Goal: Task Accomplishment & Management: Manage account settings

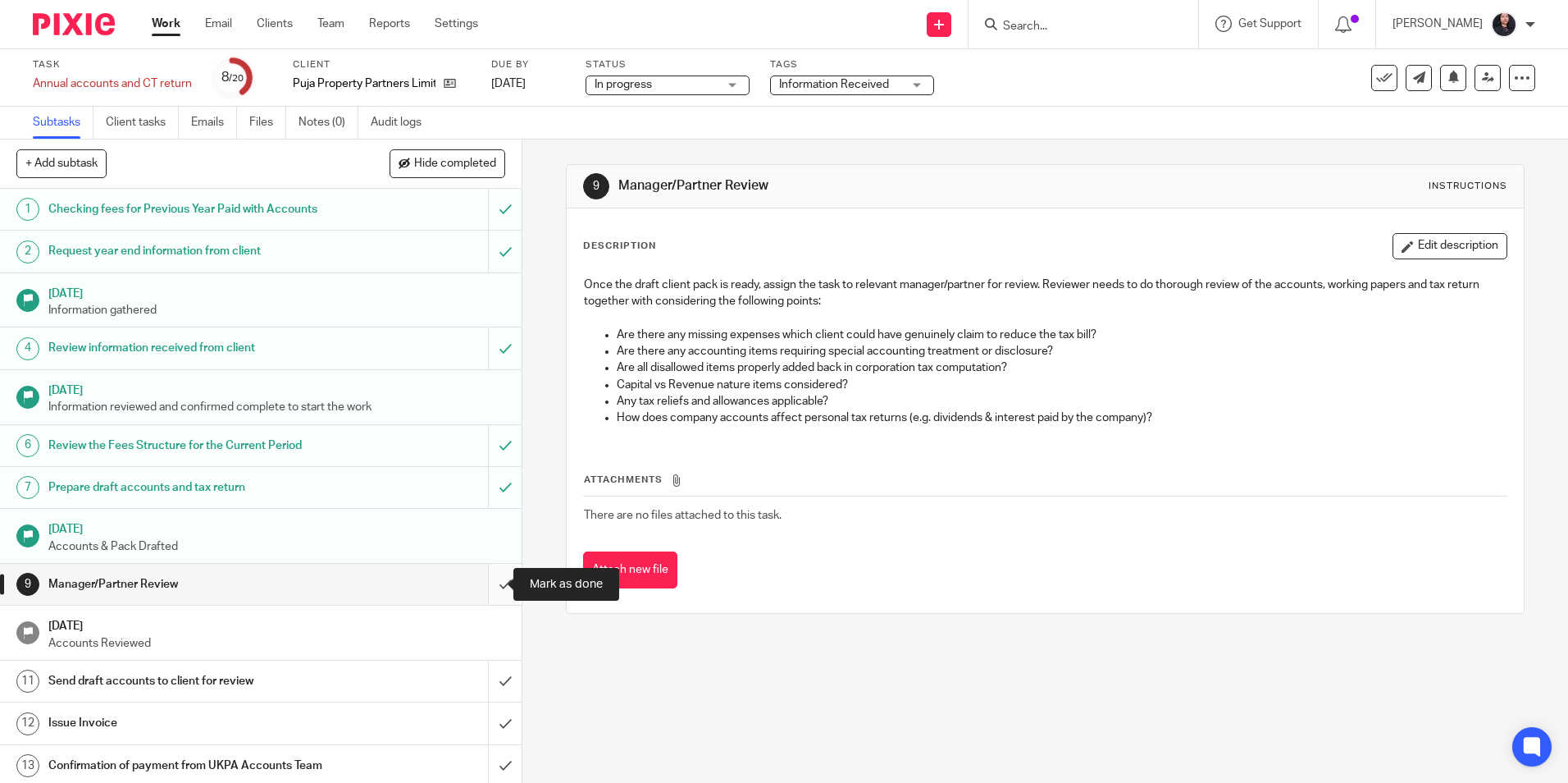
drag, startPoint x: 0, startPoint y: 0, endPoint x: 484, endPoint y: 586, distance: 760.0
click at [484, 586] on input "submit" at bounding box center [260, 584] width 522 height 41
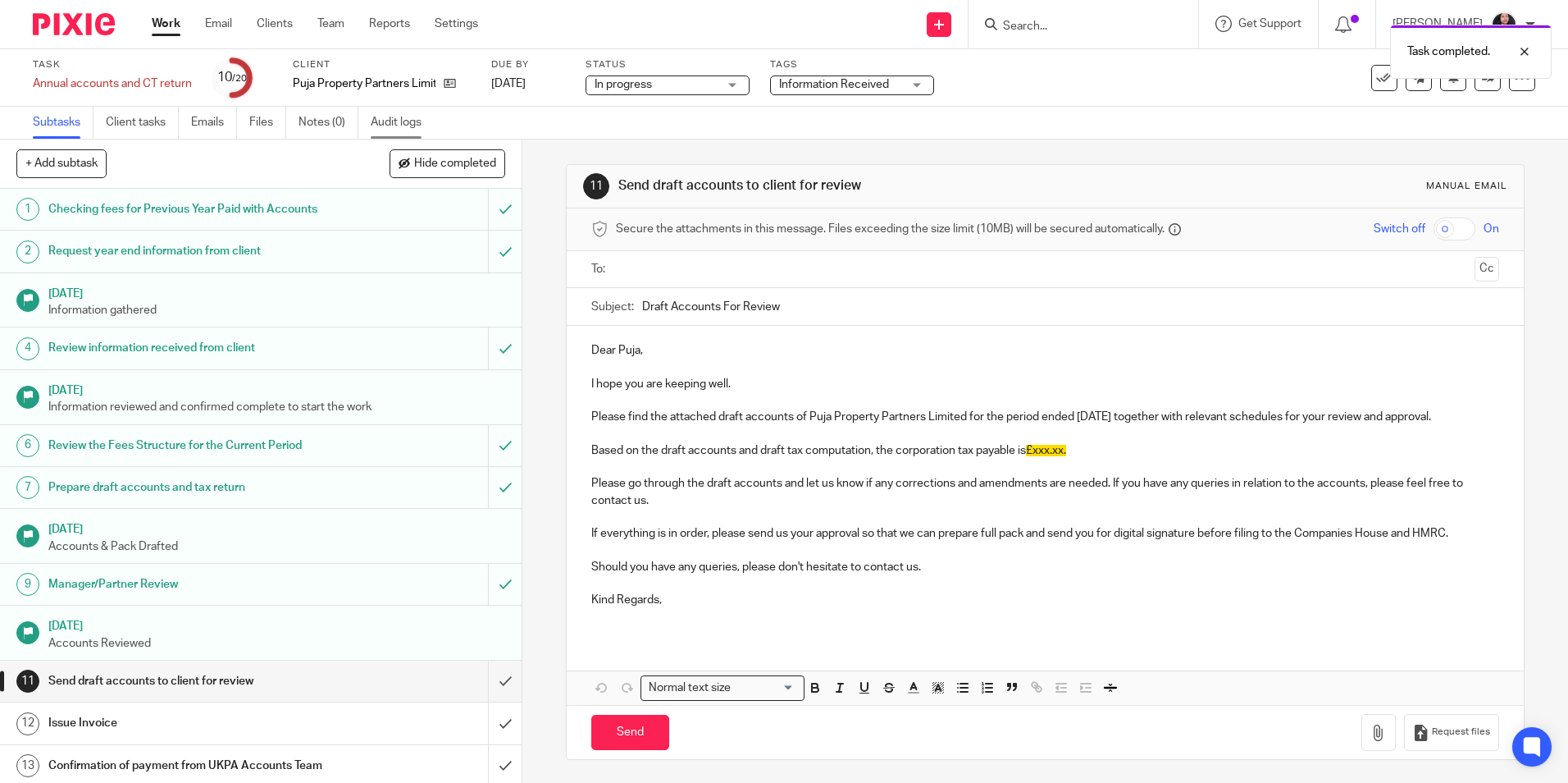
click at [417, 122] on link "Audit logs" at bounding box center [401, 123] width 63 height 32
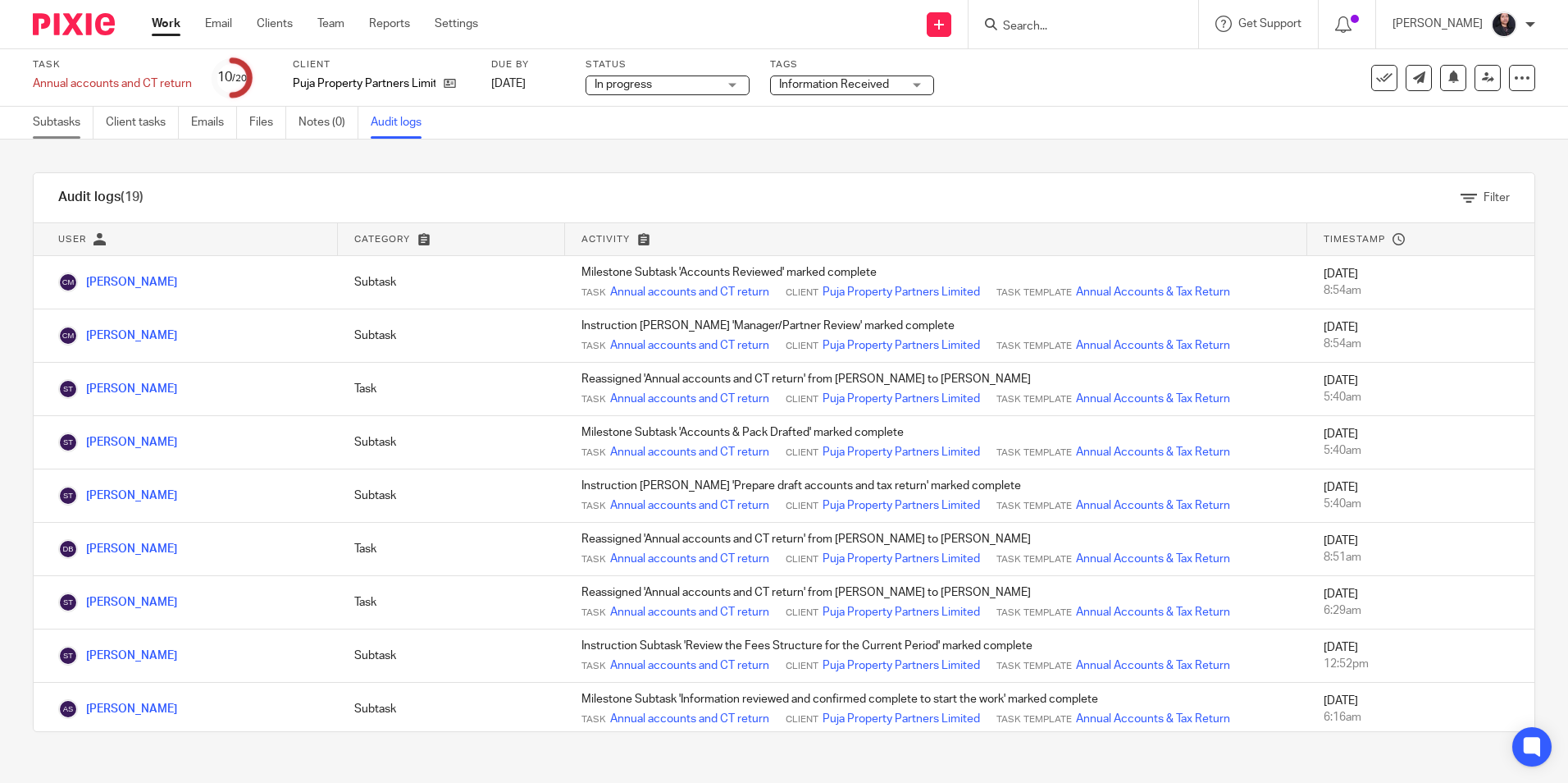
click at [67, 123] on link "Subtasks" at bounding box center [63, 123] width 60 height 32
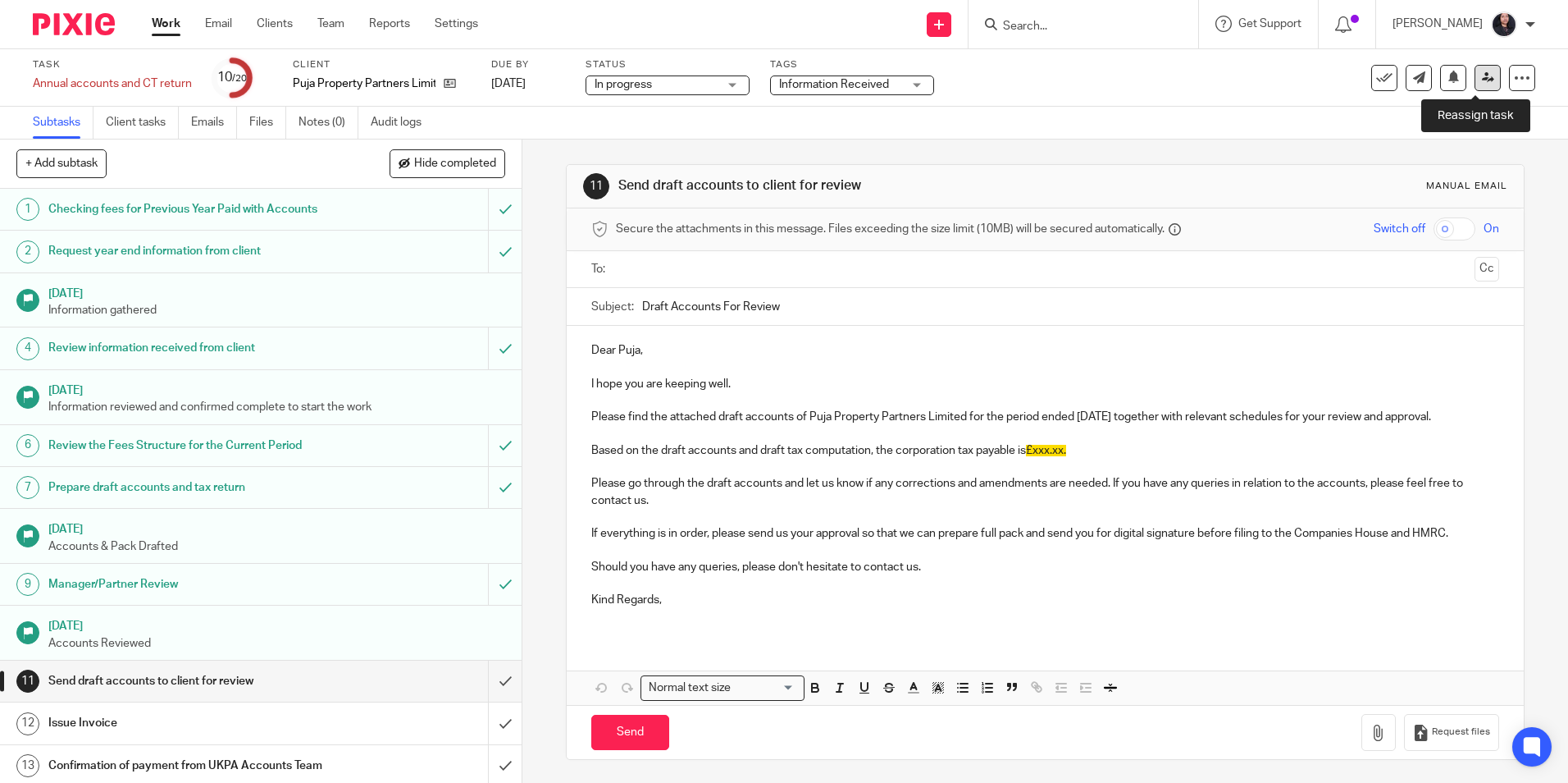
click at [1481, 81] on icon at bounding box center [1487, 77] width 13 height 13
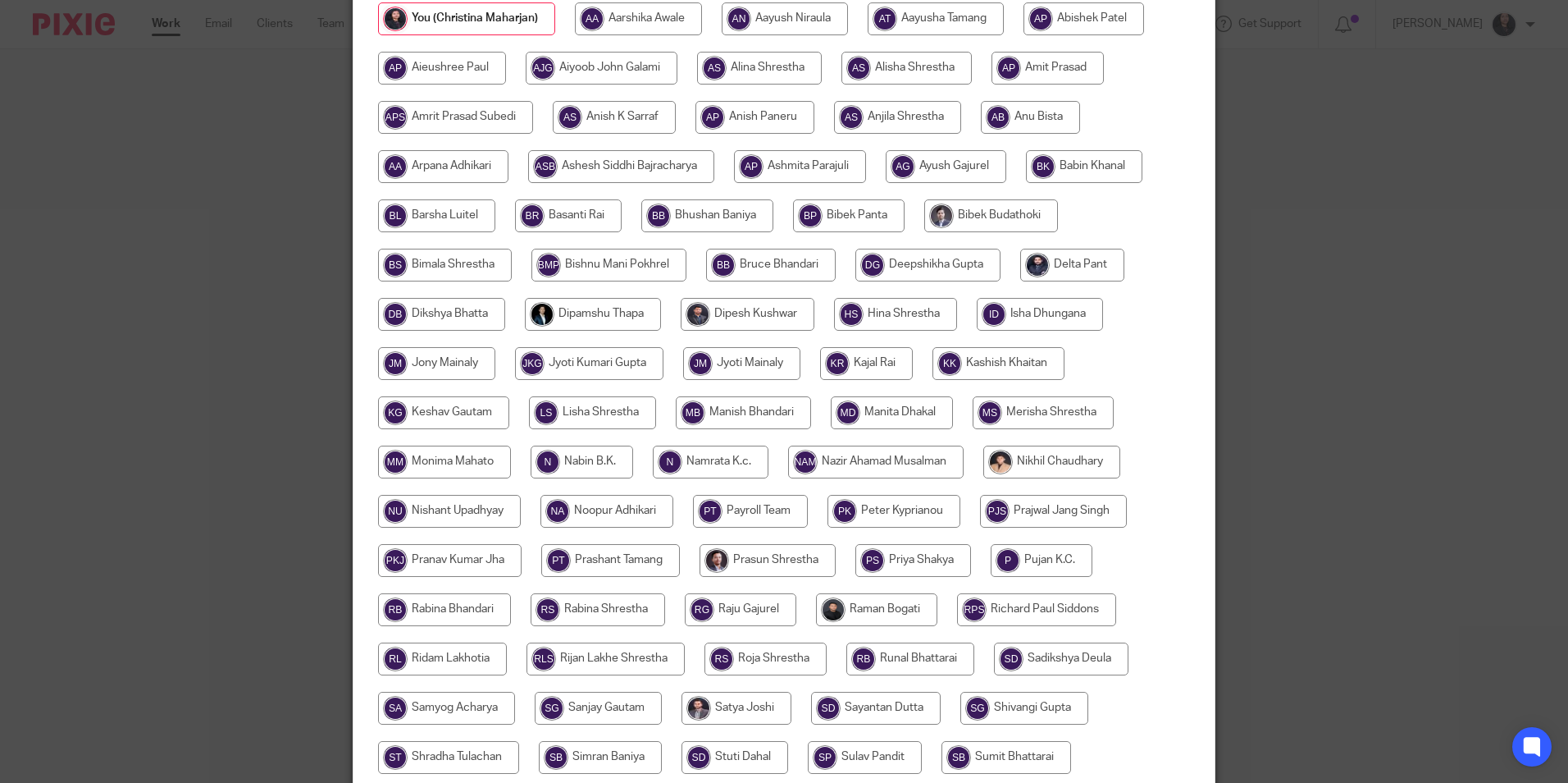
scroll to position [410, 0]
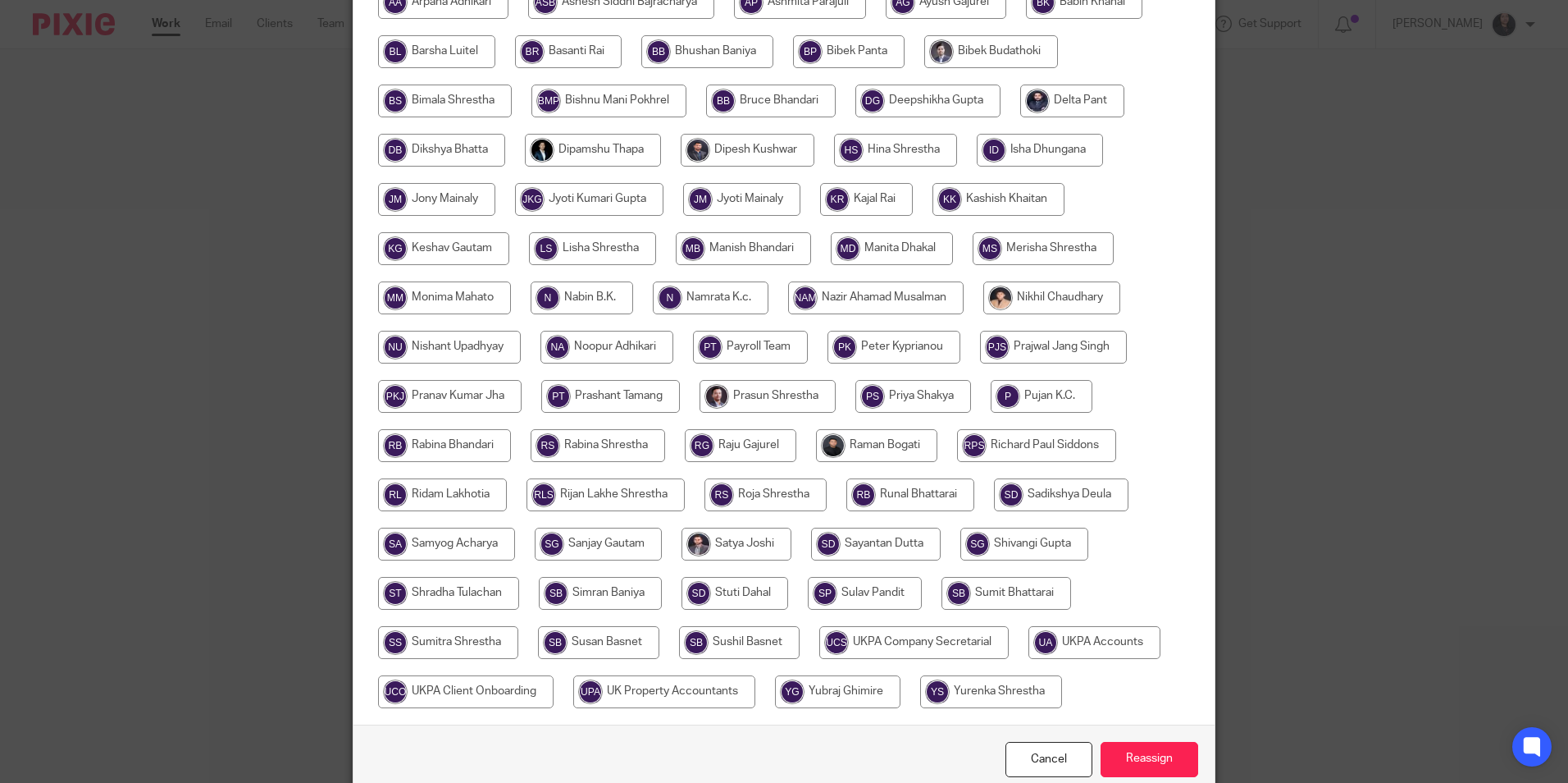
click at [469, 594] on input "radio" at bounding box center [448, 592] width 141 height 33
radio input "true"
click at [1165, 755] on input "Reassign" at bounding box center [1149, 759] width 97 height 35
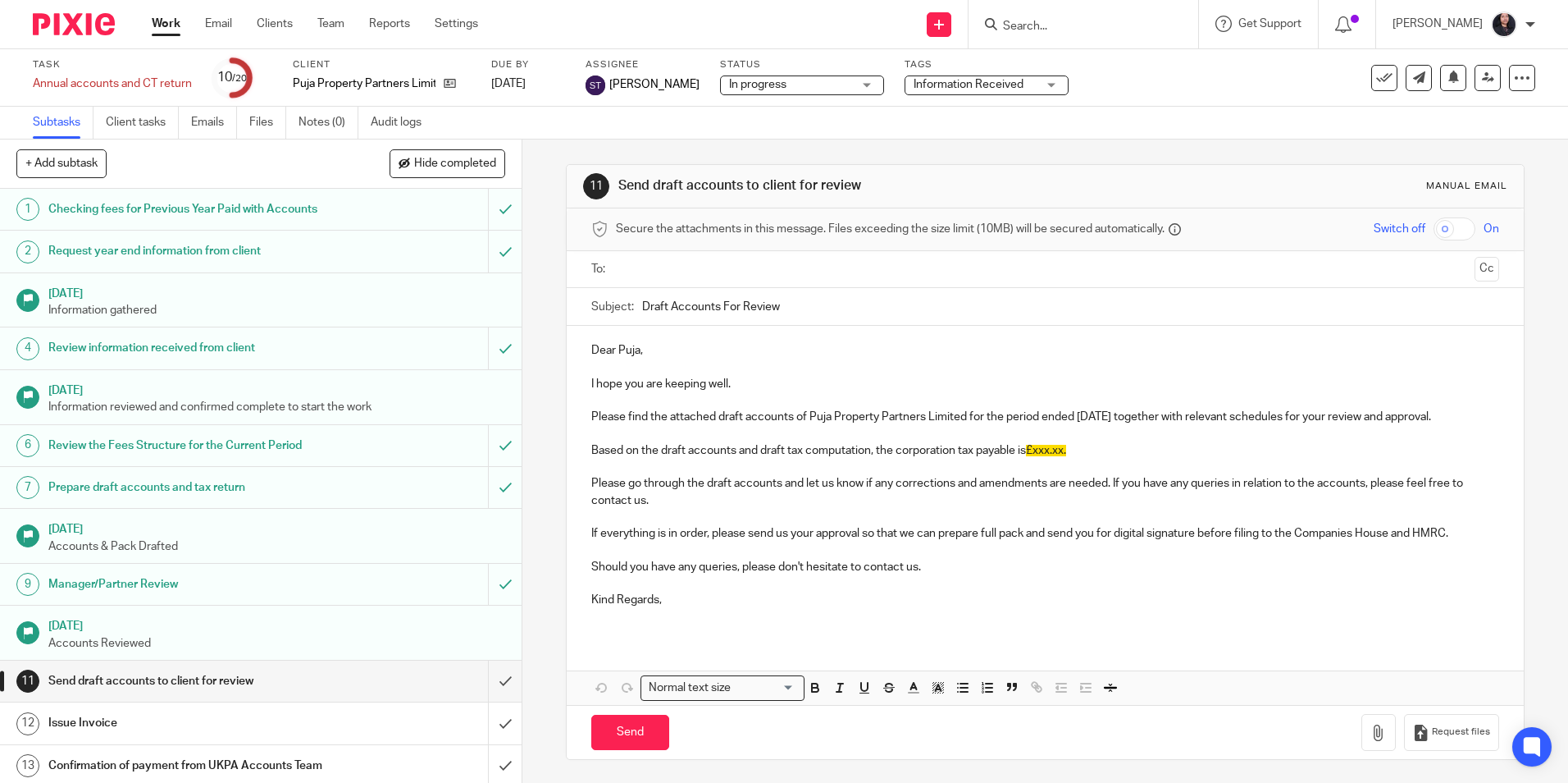
click at [76, 24] on img at bounding box center [74, 24] width 82 height 22
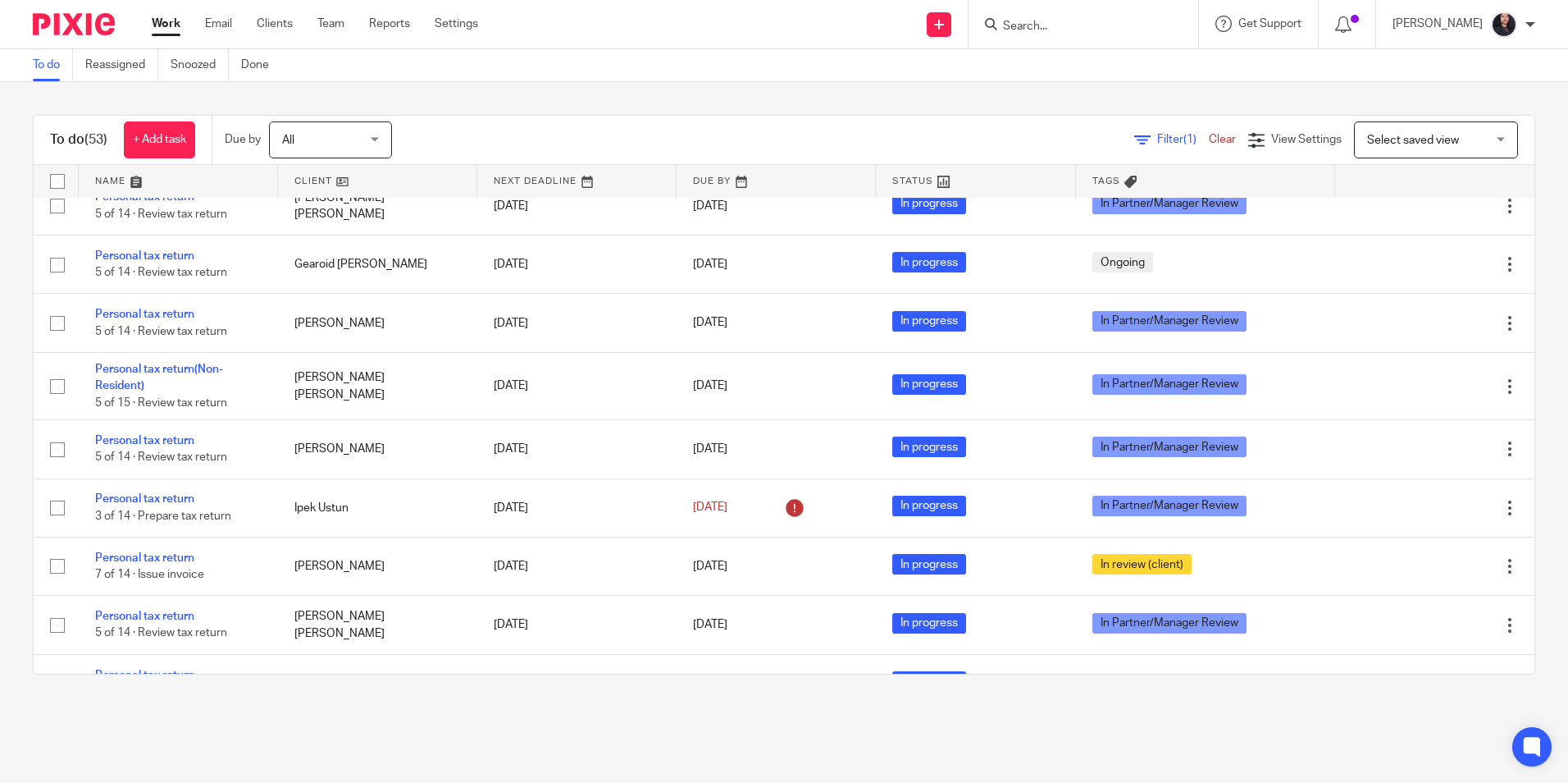
scroll to position [1312, 0]
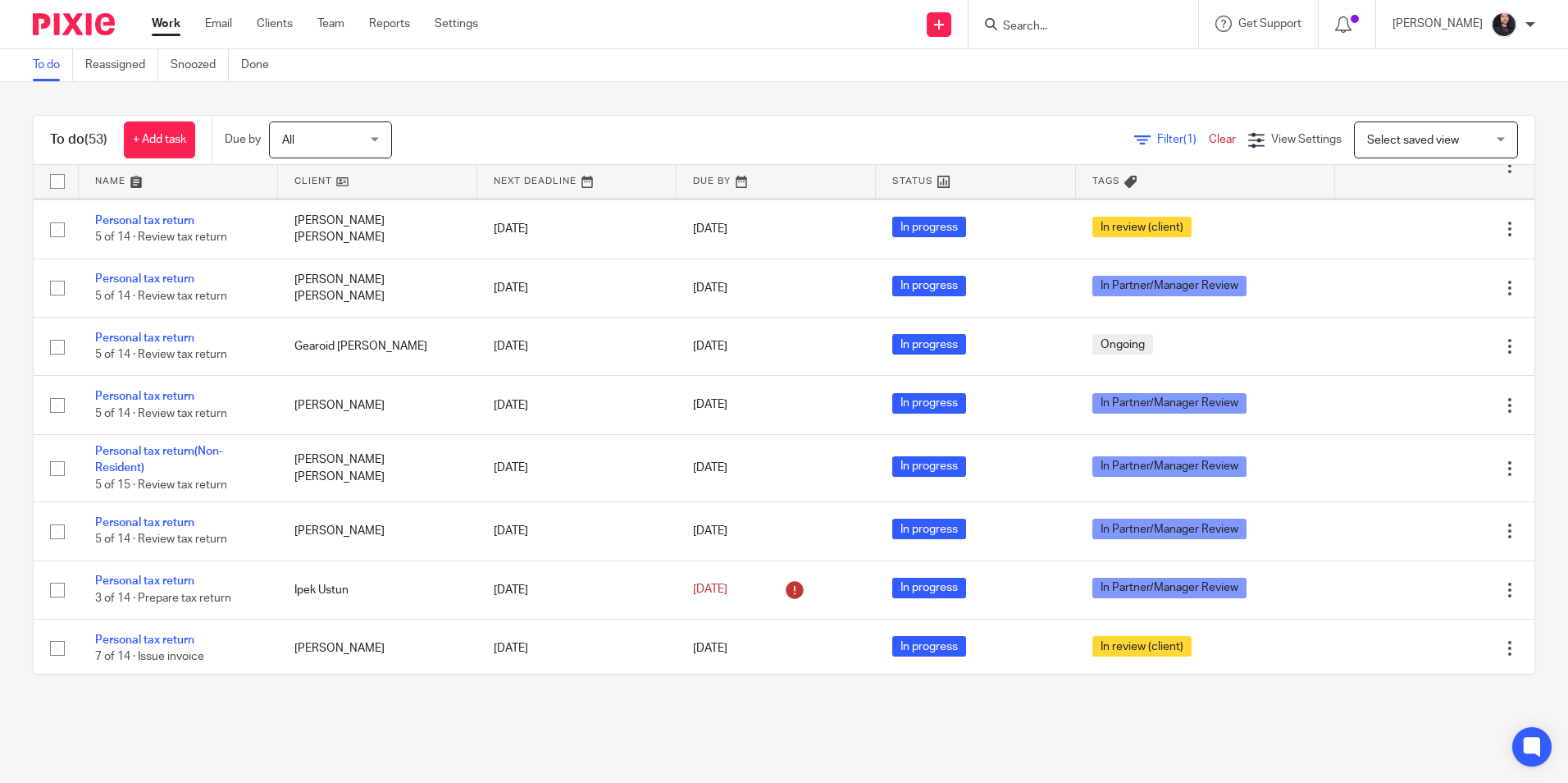
click at [155, 155] on link "Annual accounts and CT return" at bounding box center [176, 150] width 162 height 12
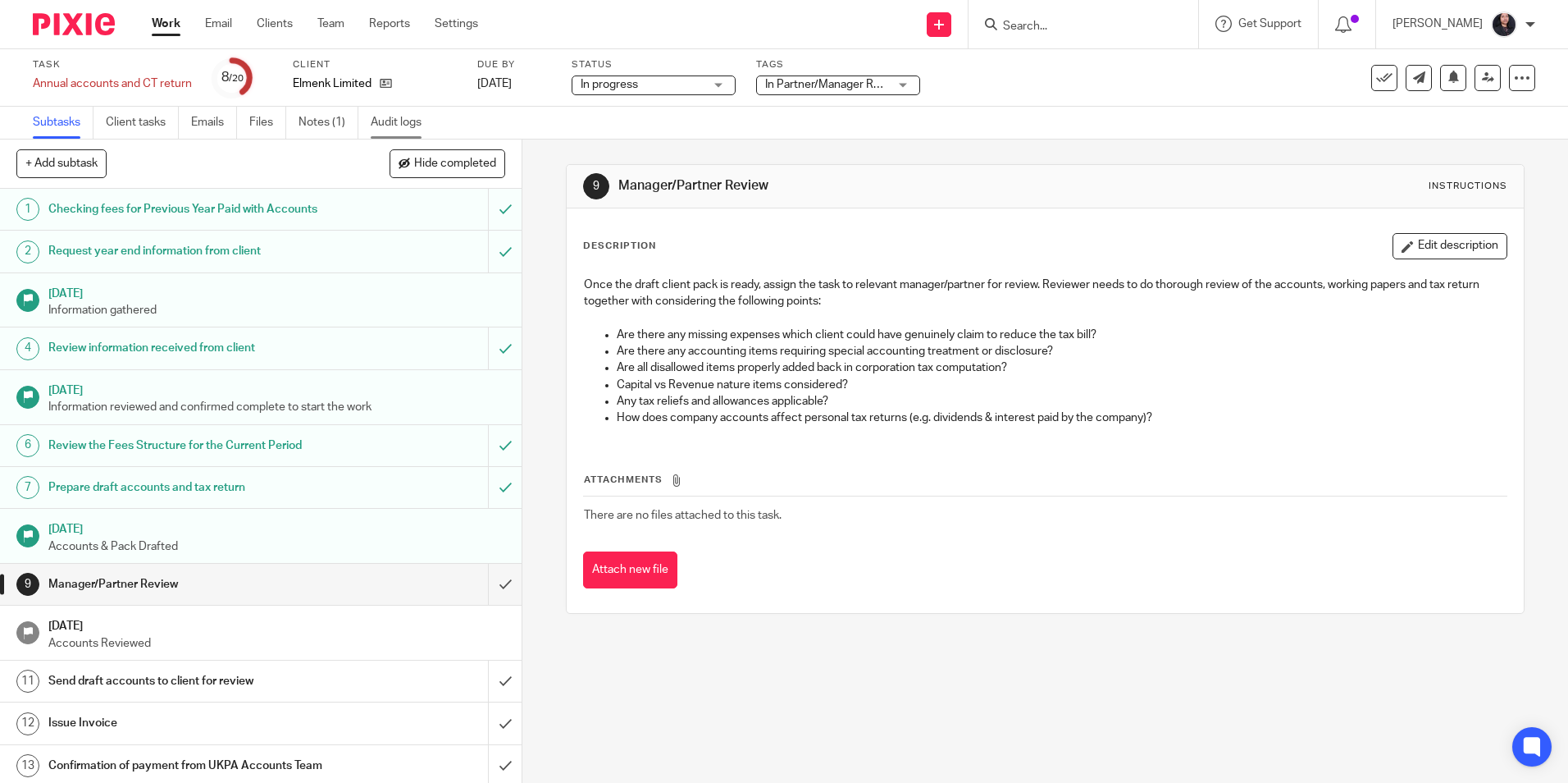
click at [382, 114] on link "Audit logs" at bounding box center [401, 123] width 63 height 32
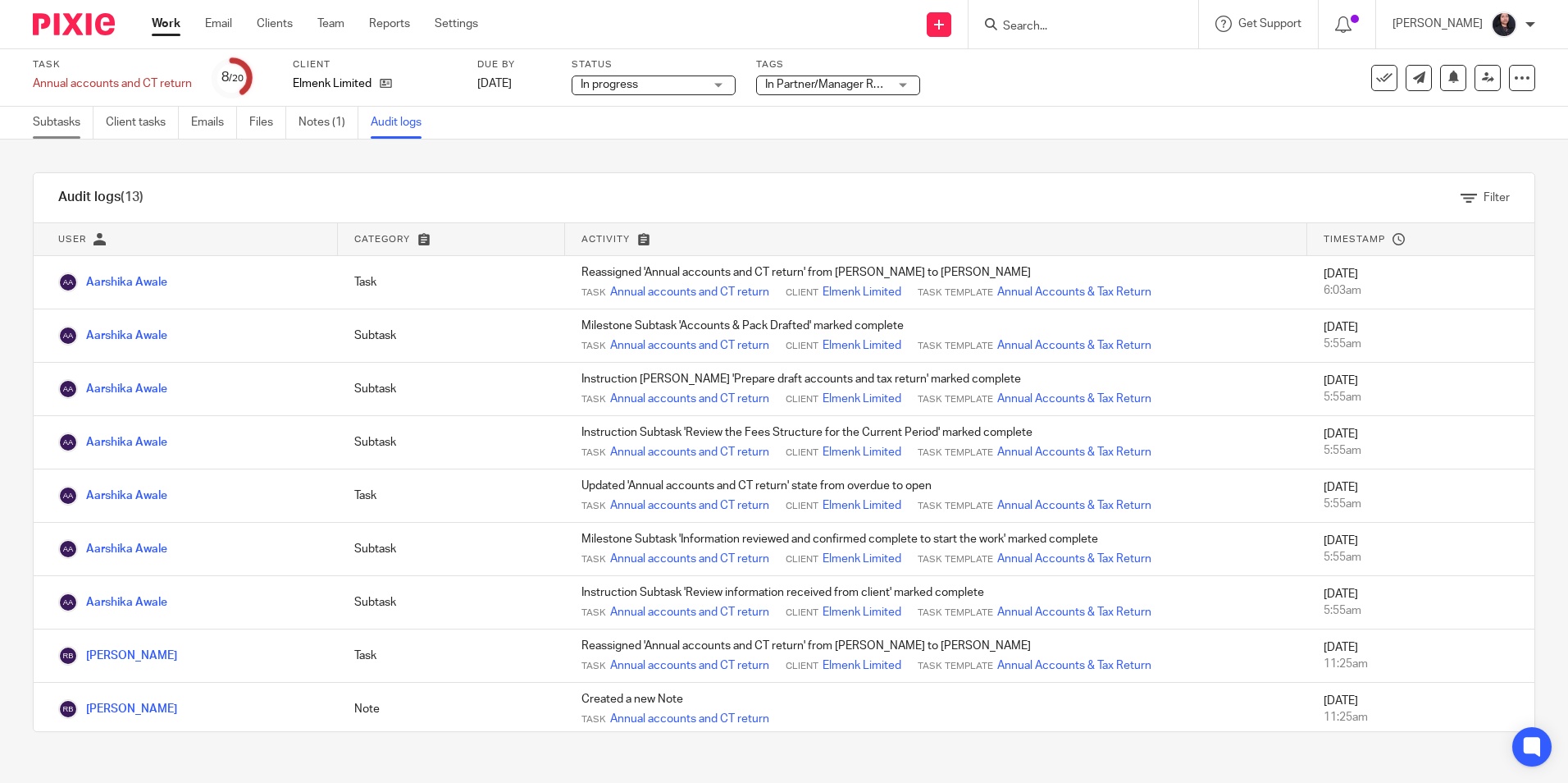
click at [52, 129] on link "Subtasks" at bounding box center [63, 123] width 60 height 32
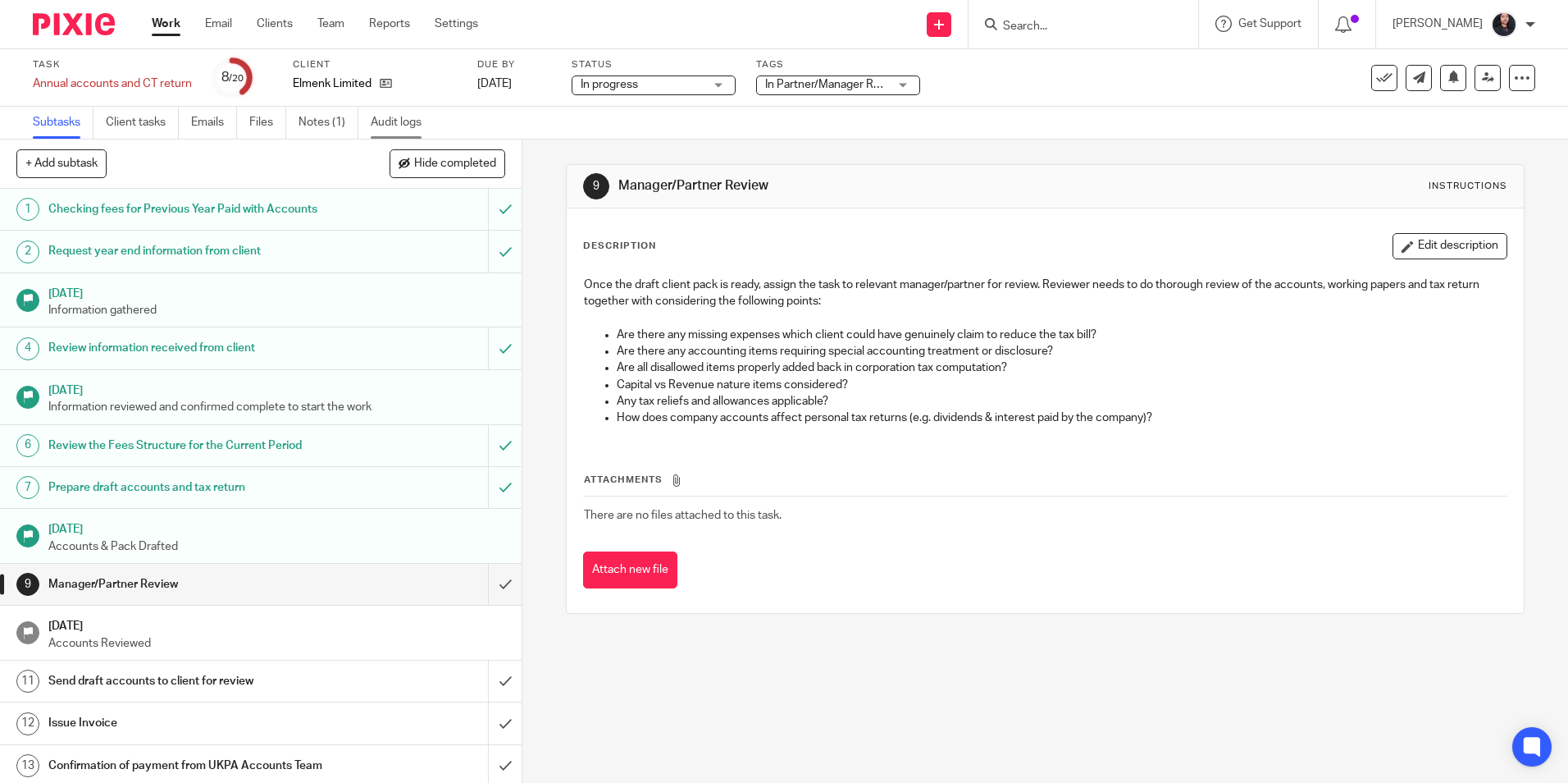
click at [408, 131] on link "Audit logs" at bounding box center [401, 123] width 63 height 32
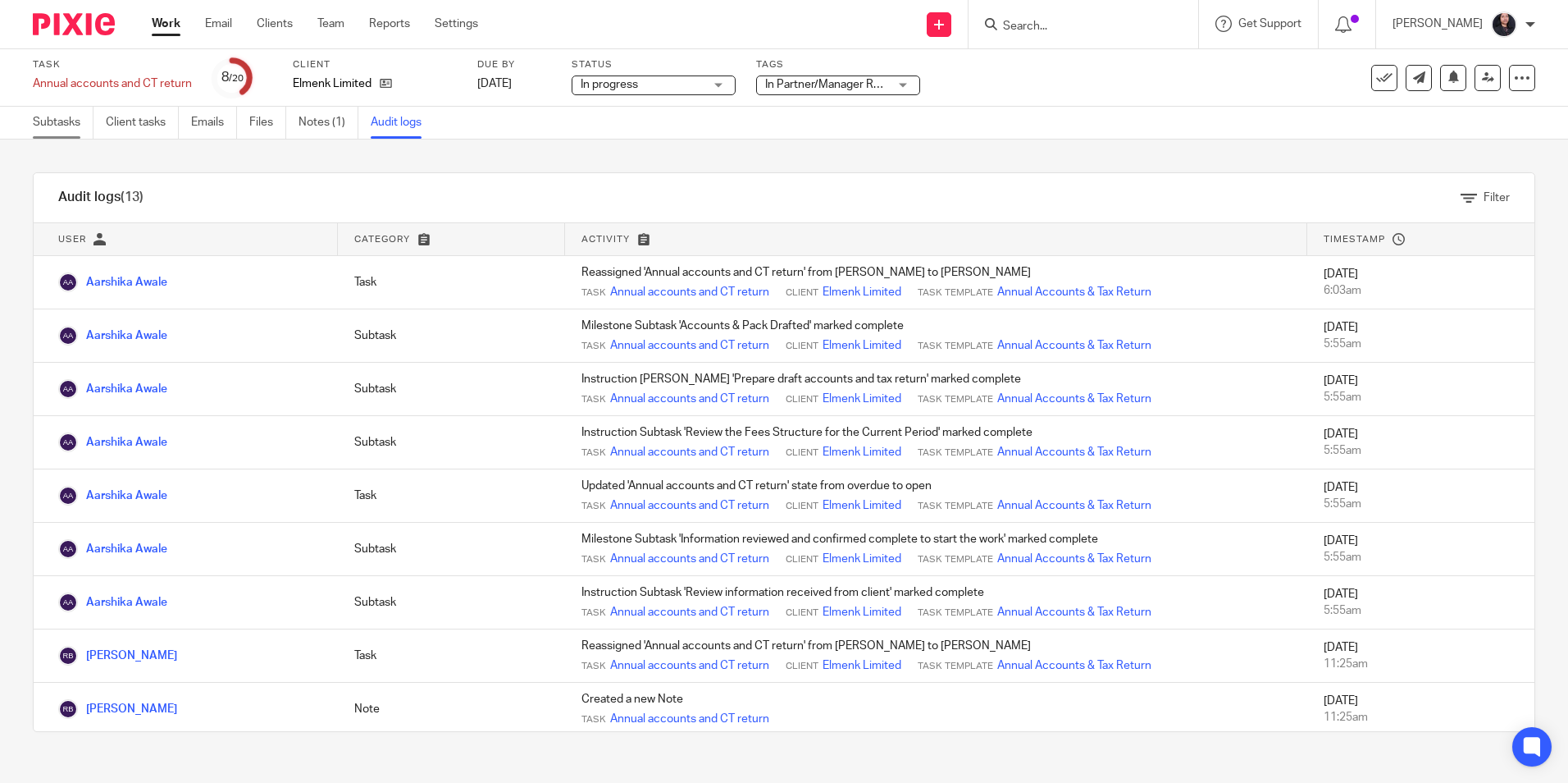
click at [77, 131] on link "Subtasks" at bounding box center [63, 123] width 60 height 32
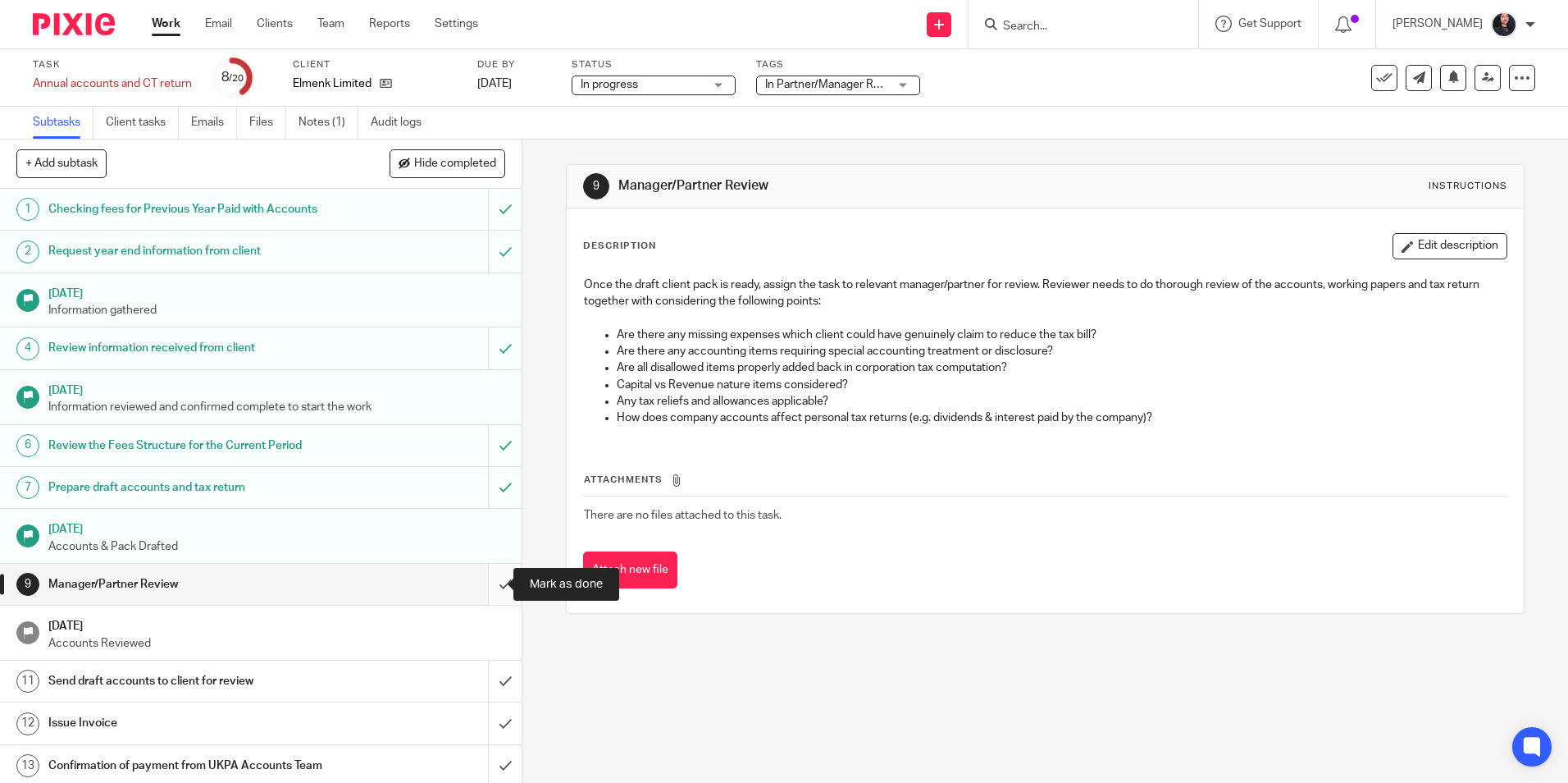
click at [487, 584] on input "submit" at bounding box center [260, 584] width 522 height 41
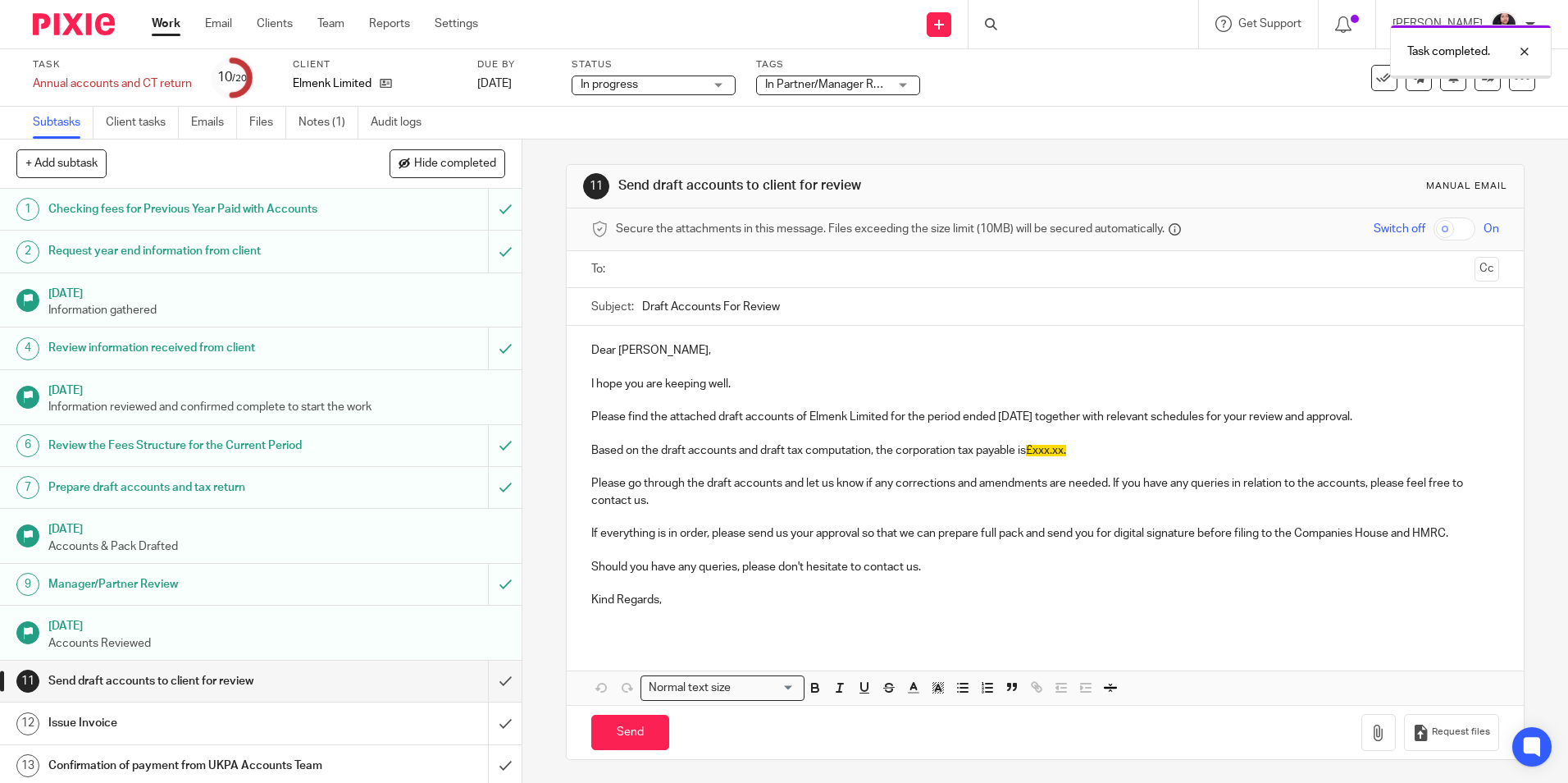
click at [386, 128] on link "Audit logs" at bounding box center [401, 123] width 63 height 32
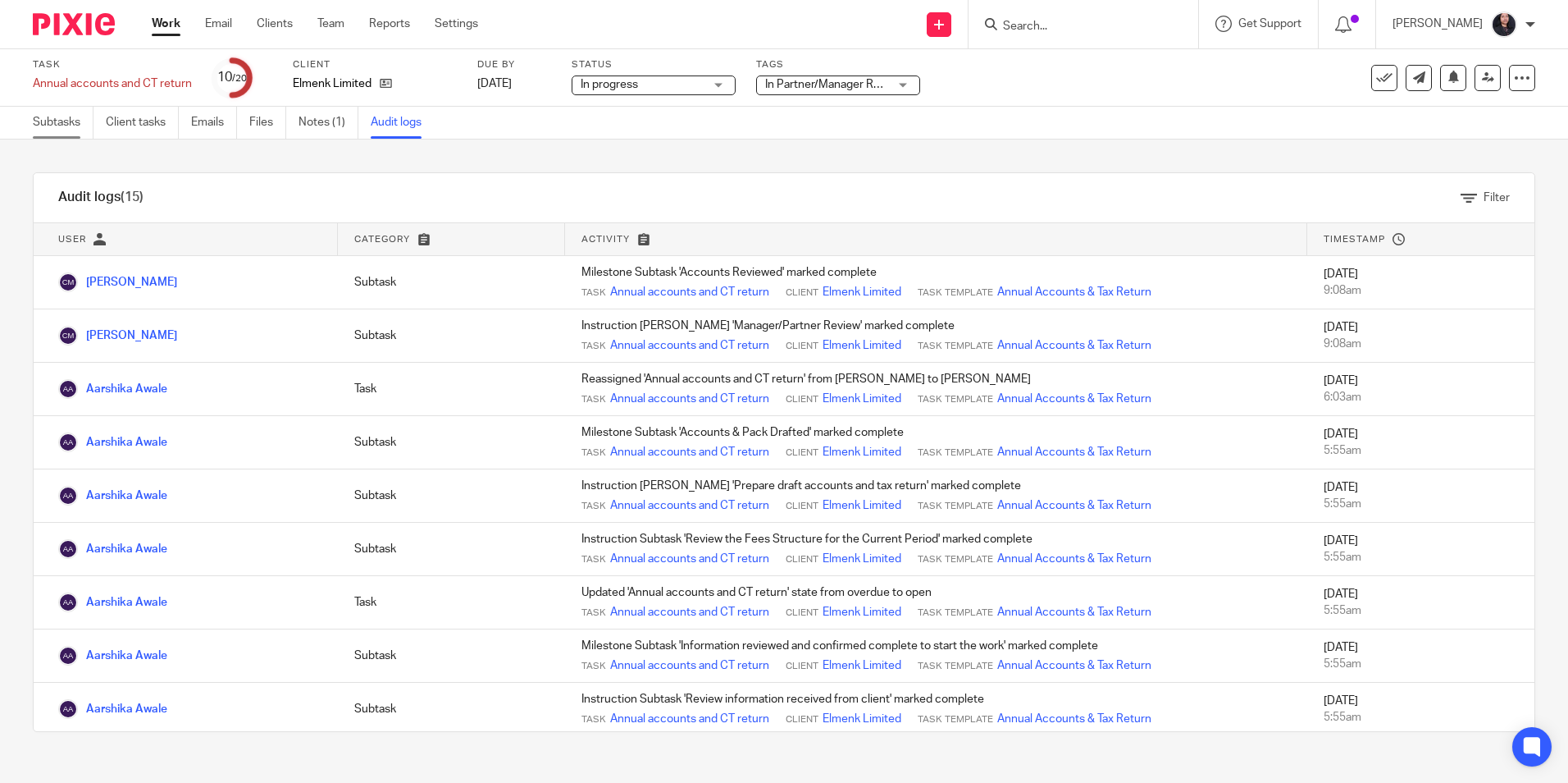
click at [55, 119] on link "Subtasks" at bounding box center [63, 123] width 60 height 32
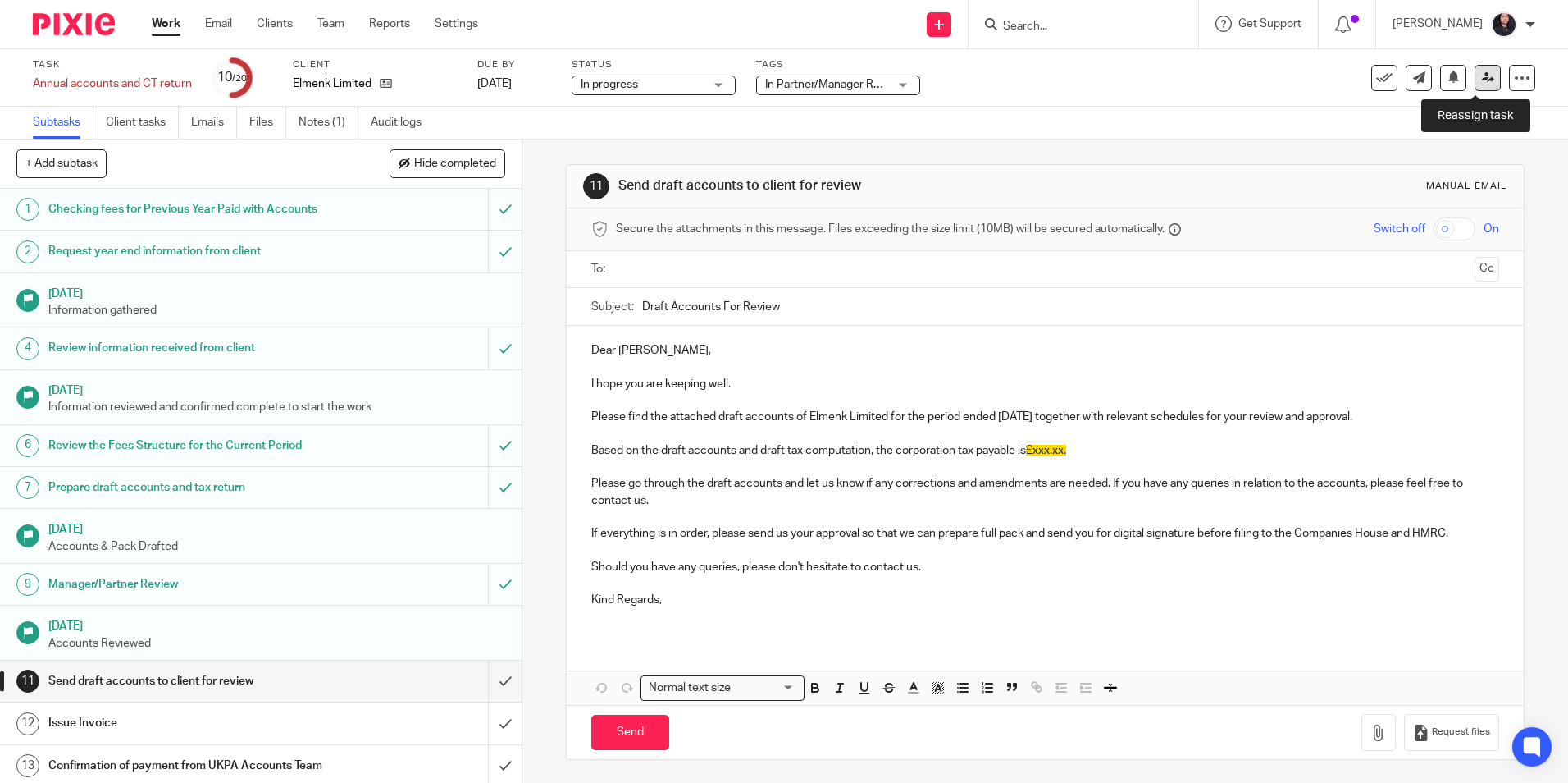
click at [1477, 84] on link at bounding box center [1487, 77] width 26 height 26
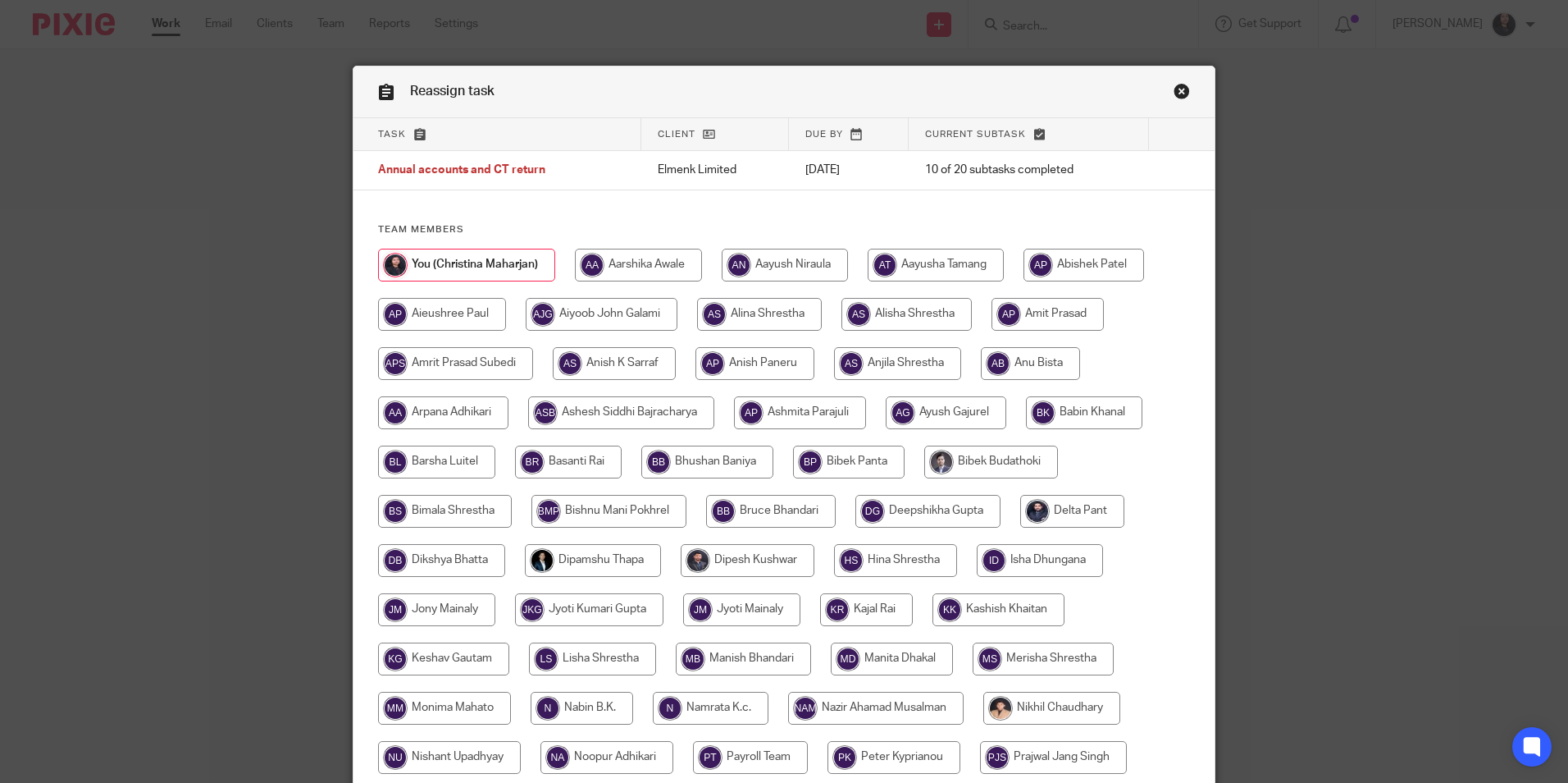
click at [679, 270] on input "radio" at bounding box center [637, 265] width 127 height 33
radio input "true"
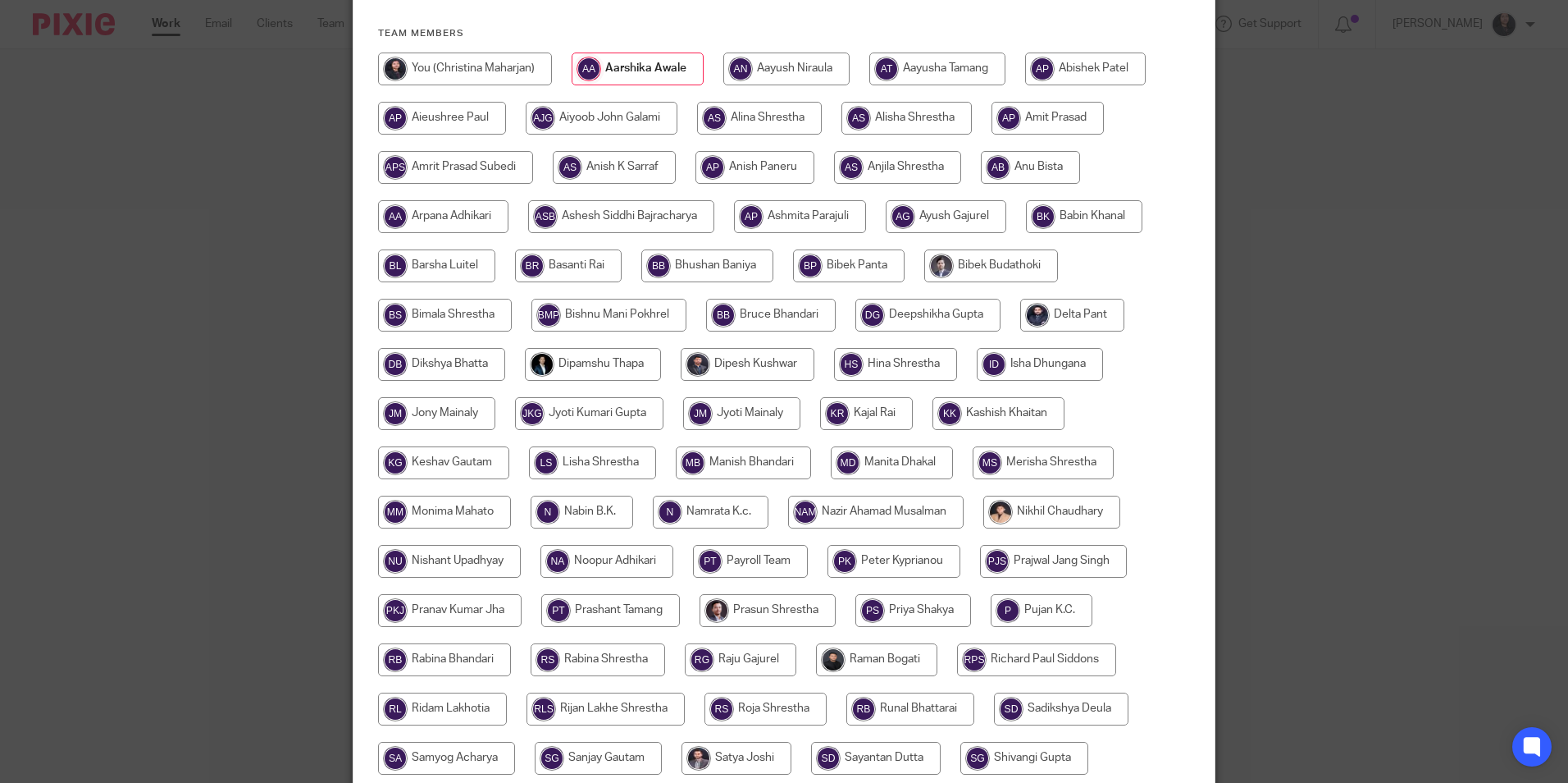
scroll to position [410, 0]
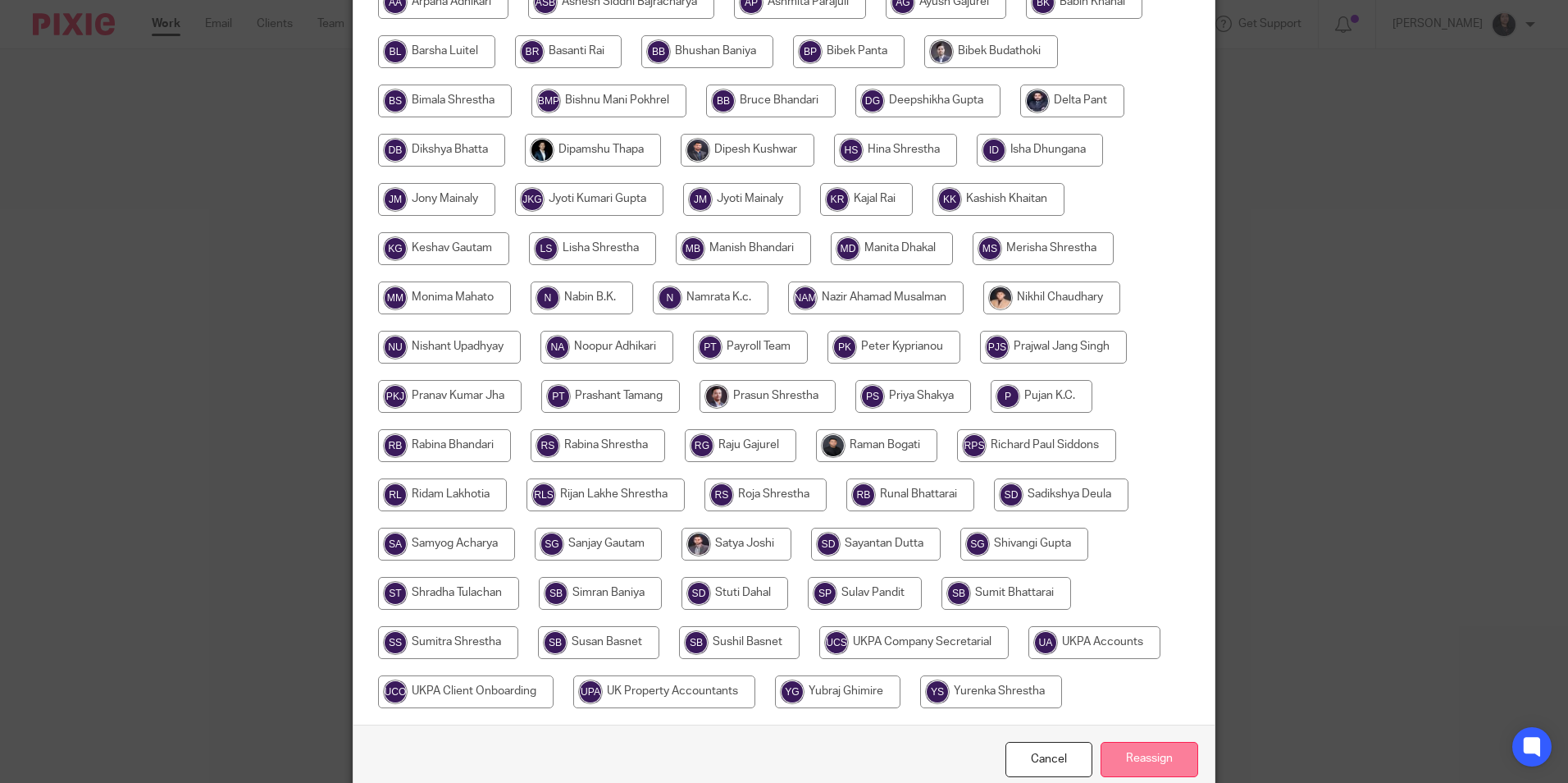
click at [1120, 752] on input "Reassign" at bounding box center [1149, 759] width 97 height 35
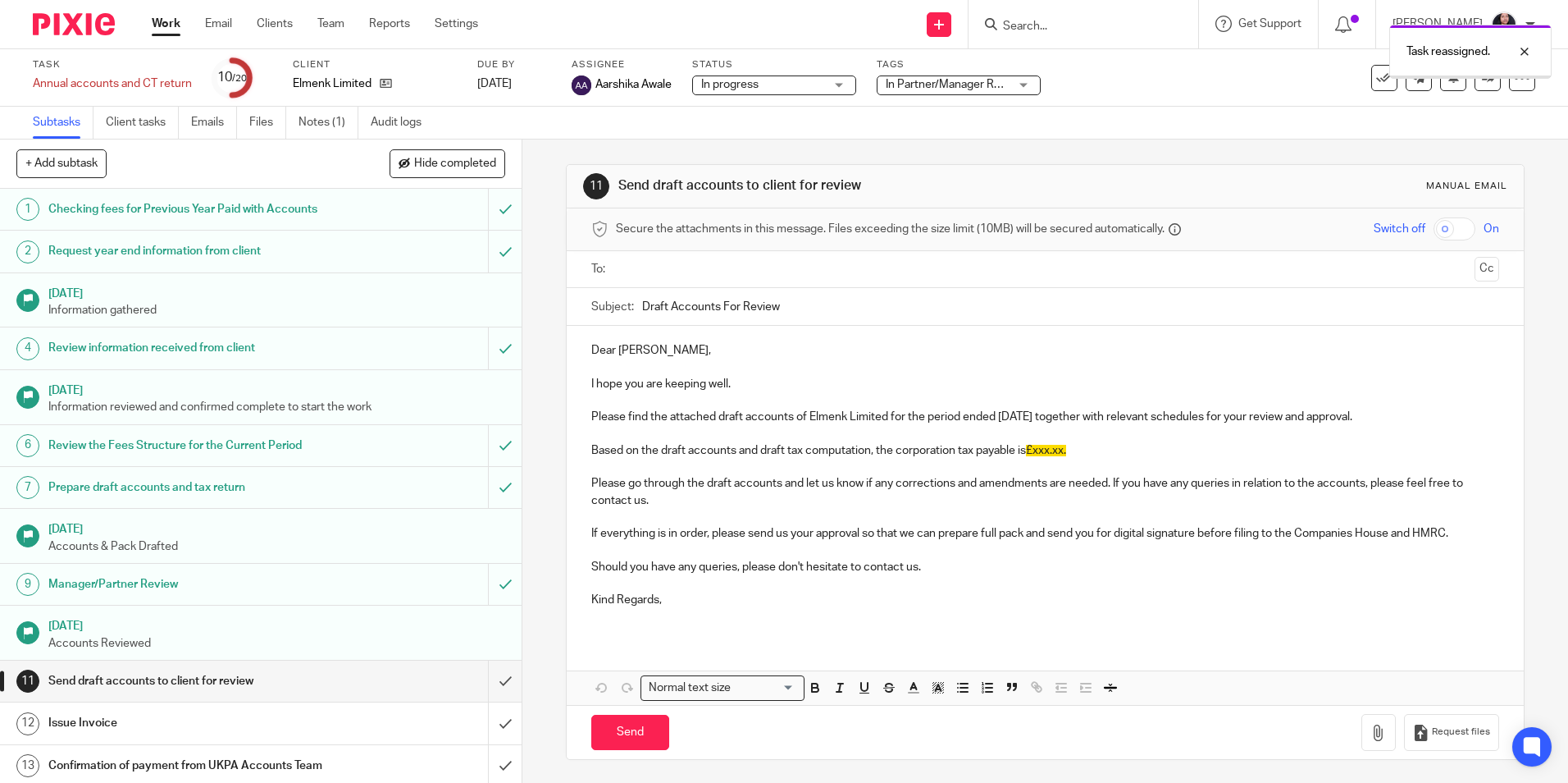
click at [67, 29] on img at bounding box center [74, 24] width 82 height 22
